Goal: Task Accomplishment & Management: Manage account settings

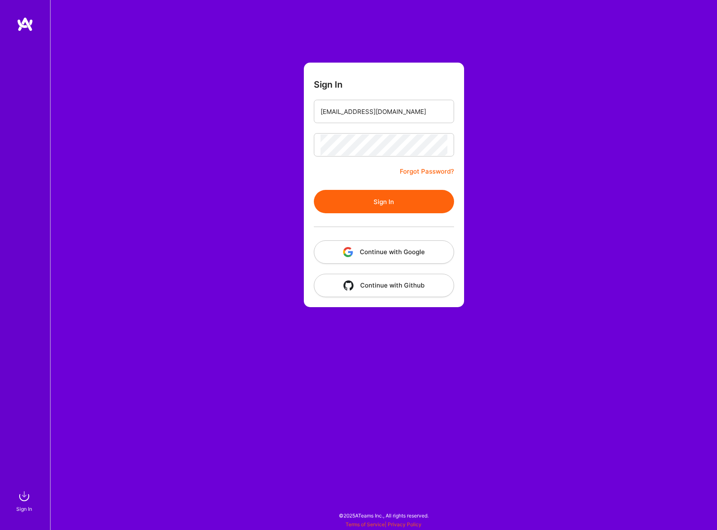
click at [384, 203] on button "Sign In" at bounding box center [384, 201] width 140 height 23
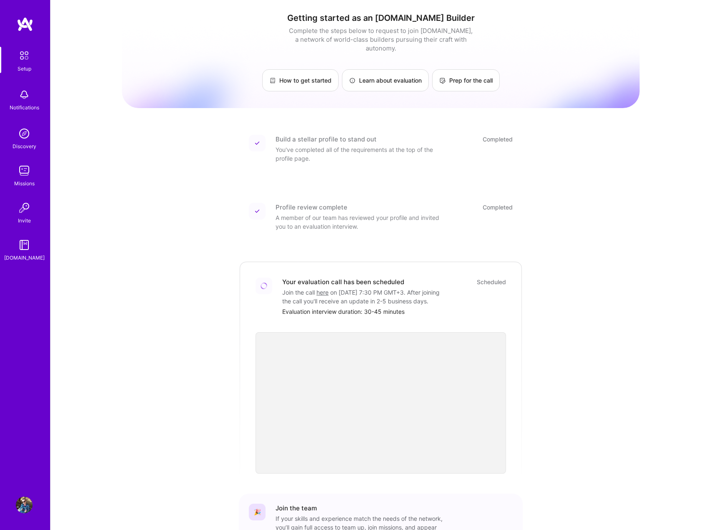
click at [27, 500] on img at bounding box center [24, 505] width 17 height 17
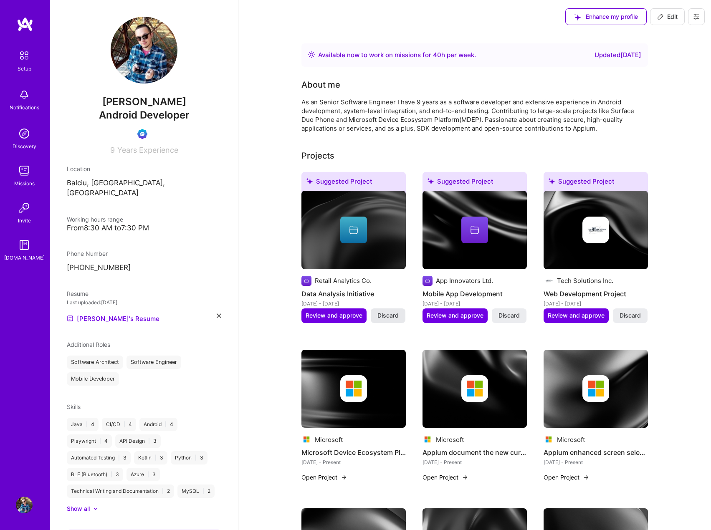
click at [387, 317] on span "Discard" at bounding box center [387, 315] width 21 height 8
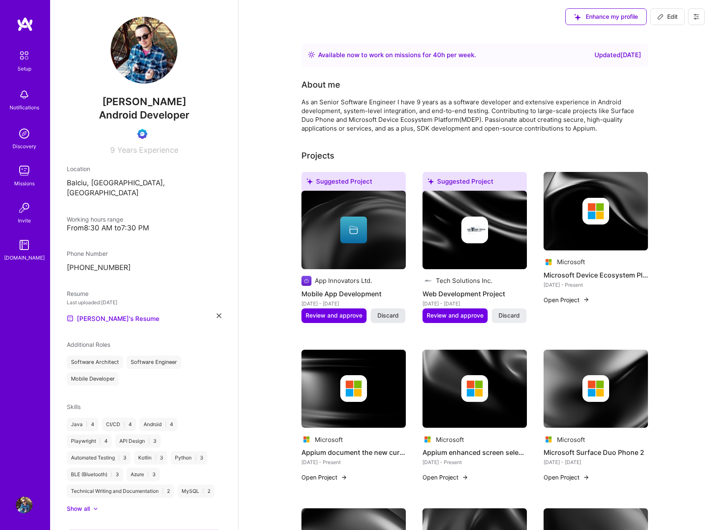
click at [388, 317] on span "Discard" at bounding box center [387, 315] width 21 height 8
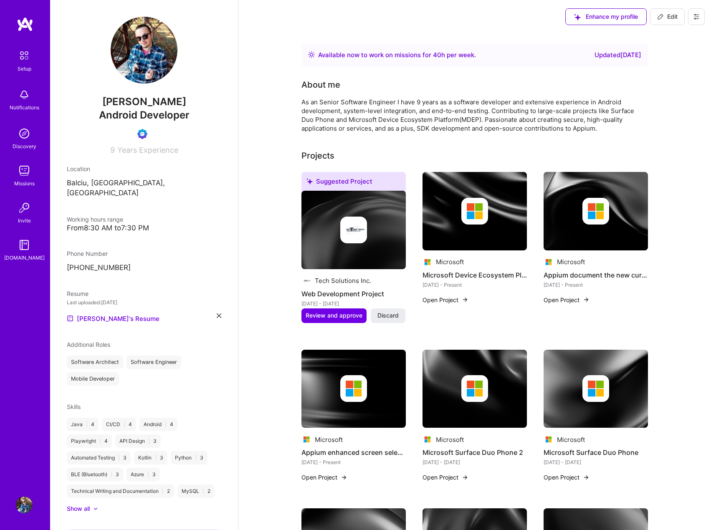
click at [388, 317] on span "Discard" at bounding box center [387, 315] width 21 height 8
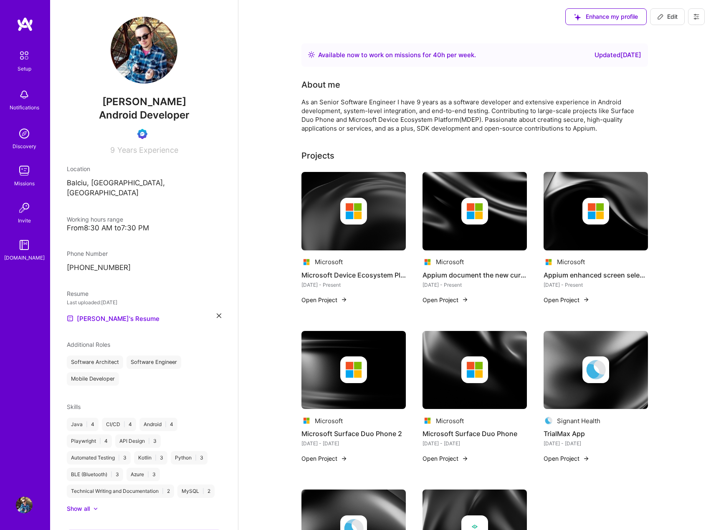
click at [673, 14] on span "Edit" at bounding box center [667, 17] width 20 height 8
select select "RO"
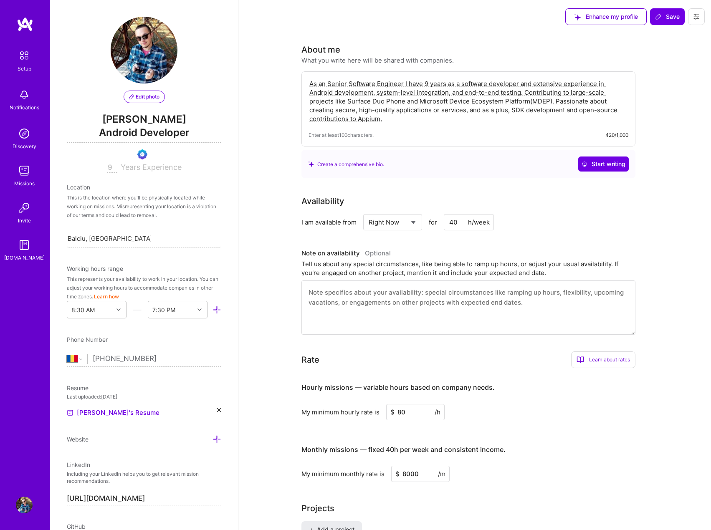
click at [407, 222] on select "Select... Right Now Future Date Not Available" at bounding box center [393, 222] width 48 height 21
select select "Future Date"
click at [369, 212] on select "Select... Right Now Future Date Not Available" at bounding box center [393, 222] width 48 height 21
click at [478, 221] on input "[DATE]" at bounding box center [464, 222] width 41 height 16
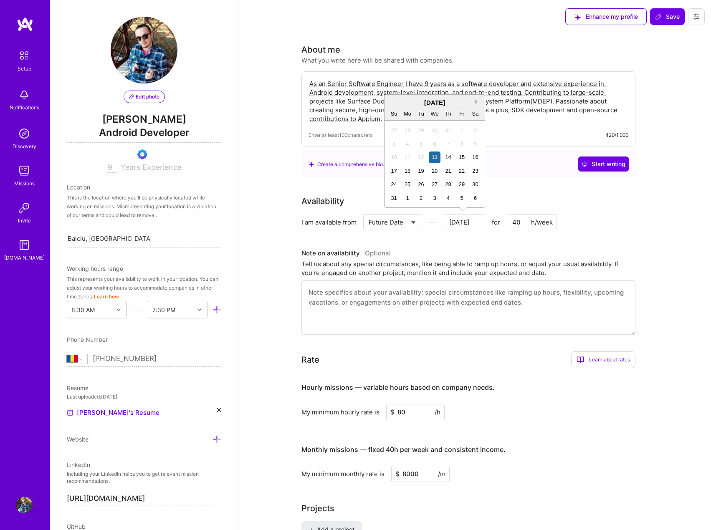
click at [476, 104] on button "Next Month" at bounding box center [478, 102] width 6 height 6
click at [424, 184] on div "30" at bounding box center [420, 184] width 11 height 11
click at [395, 222] on select "Select... Right Now Future Date Not Available" at bounding box center [393, 222] width 48 height 21
click at [464, 218] on input "[DATE]" at bounding box center [464, 222] width 41 height 16
click at [423, 172] on div "16" at bounding box center [420, 170] width 11 height 11
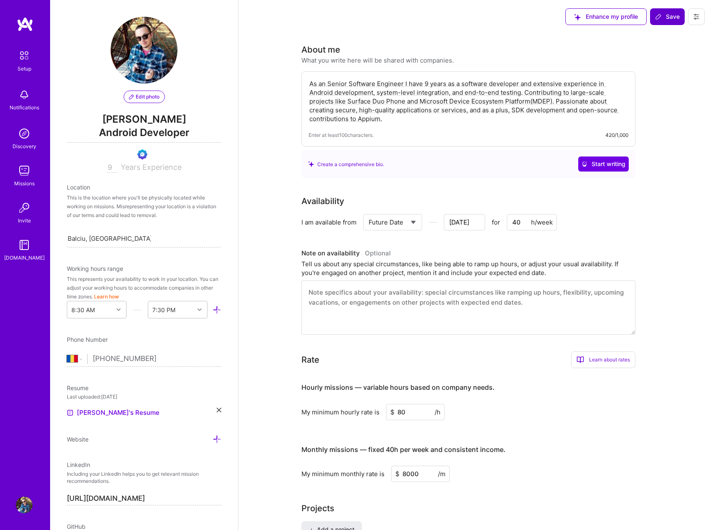
click at [666, 14] on span "Save" at bounding box center [667, 17] width 25 height 8
type input "[DATE]"
